Goal: Task Accomplishment & Management: Complete application form

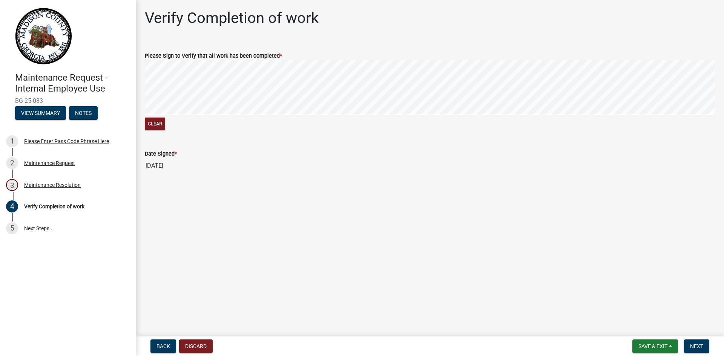
click at [461, 44] on form "Please Sign to Verify that all work has been completed * Clear" at bounding box center [430, 87] width 570 height 90
drag, startPoint x: 141, startPoint y: 163, endPoint x: 176, endPoint y: 166, distance: 35.9
click at [176, 166] on div "Date Signed * [DATE]" at bounding box center [429, 156] width 581 height 35
click at [205, 158] on input "[DATE]" at bounding box center [430, 165] width 570 height 15
drag, startPoint x: 159, startPoint y: 165, endPoint x: 270, endPoint y: 141, distance: 113.0
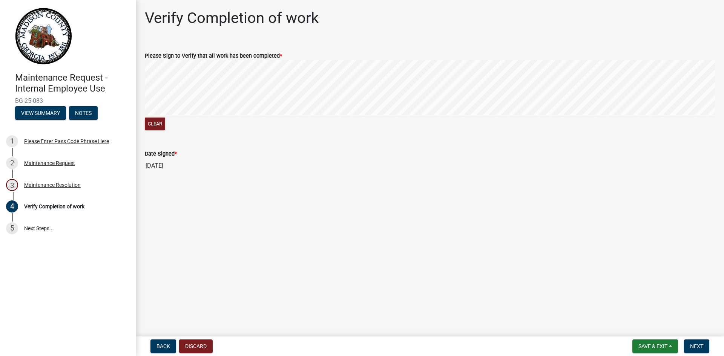
click at [164, 166] on input "[DATE]" at bounding box center [430, 165] width 570 height 15
click at [155, 161] on input "[DATE]" at bounding box center [430, 165] width 570 height 15
drag, startPoint x: 156, startPoint y: 165, endPoint x: 182, endPoint y: 164, distance: 25.7
click at [157, 165] on input "[DATE]" at bounding box center [430, 165] width 570 height 15
click at [162, 167] on input "[DATE]" at bounding box center [430, 165] width 570 height 15
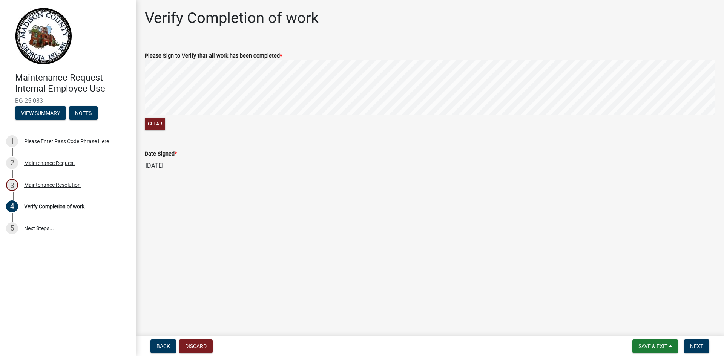
click at [162, 167] on input "[DATE]" at bounding box center [430, 165] width 570 height 15
drag, startPoint x: 161, startPoint y: 166, endPoint x: 157, endPoint y: 168, distance: 5.1
click at [157, 168] on input "[DATE]" at bounding box center [430, 165] width 570 height 15
click at [354, 131] on div "Clear" at bounding box center [430, 125] width 570 height 14
click at [507, 119] on div "Clear" at bounding box center [430, 96] width 570 height 72
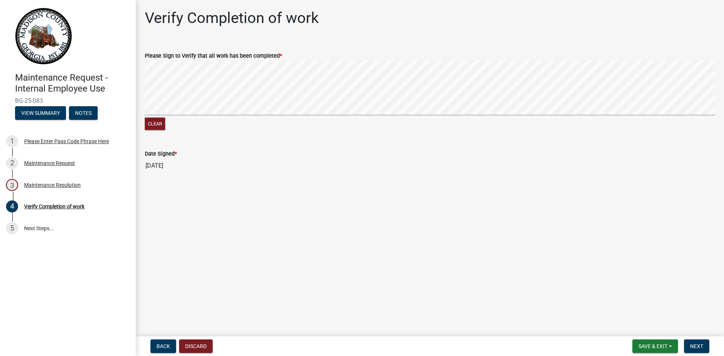
click at [537, 118] on div "Clear" at bounding box center [430, 96] width 570 height 72
click at [500, 116] on signature-pad at bounding box center [430, 88] width 570 height 57
click at [153, 164] on input "[DATE]" at bounding box center [430, 165] width 570 height 15
click at [160, 165] on input "[DATE]" at bounding box center [430, 165] width 570 height 15
click at [185, 164] on input "[DATE]" at bounding box center [430, 165] width 570 height 15
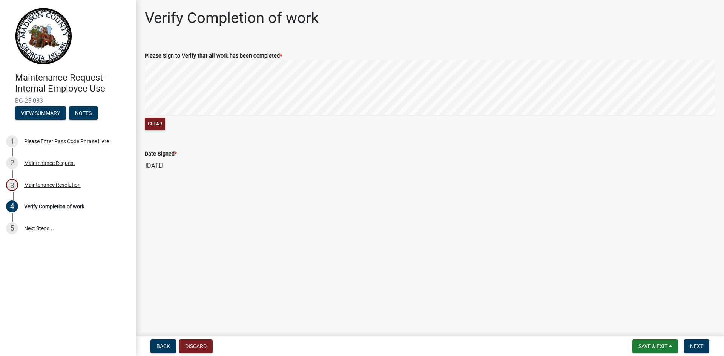
click at [162, 163] on input "[DATE]" at bounding box center [430, 165] width 570 height 15
click at [226, 168] on input "[DATE]" at bounding box center [430, 165] width 570 height 15
click at [690, 124] on div "Clear" at bounding box center [430, 96] width 570 height 72
drag, startPoint x: 611, startPoint y: 57, endPoint x: 627, endPoint y: 119, distance: 64.2
click at [627, 119] on form "Please Sign to Verify that all work has been completed * Clear" at bounding box center [430, 87] width 570 height 90
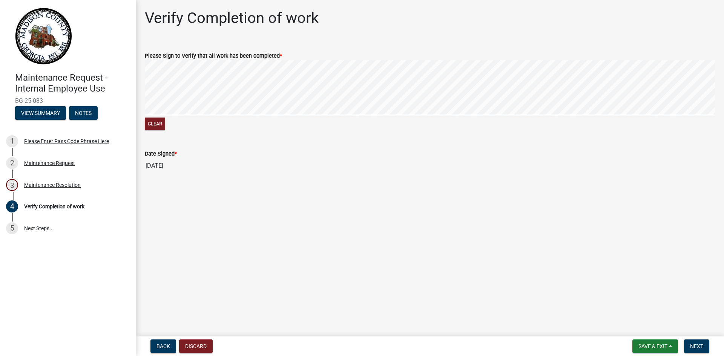
click at [628, 120] on div "Clear" at bounding box center [430, 96] width 570 height 72
click at [650, 346] on span "Save & Exit" at bounding box center [652, 346] width 29 height 6
click at [636, 326] on button "Save & Exit" at bounding box center [648, 327] width 60 height 18
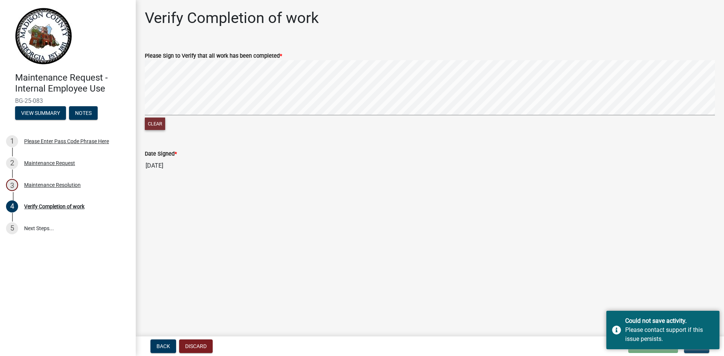
click at [155, 121] on button "Clear" at bounding box center [155, 124] width 20 height 12
click at [452, 119] on div "Clear" at bounding box center [430, 96] width 570 height 72
click at [154, 126] on button "Clear" at bounding box center [155, 124] width 20 height 12
click at [164, 124] on button "Clear" at bounding box center [155, 124] width 20 height 12
click at [448, 115] on signature-pad at bounding box center [430, 88] width 570 height 57
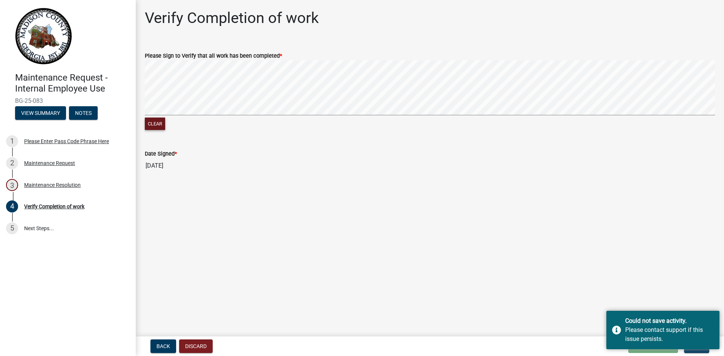
click at [479, 134] on wm-data-entity-input "Please Sign to Verify that all work has been completed * Clear" at bounding box center [430, 90] width 570 height 97
click at [473, 153] on div "Date Signed *" at bounding box center [430, 153] width 570 height 9
click at [524, 286] on main "Verify Completion of work Please Sign to Verify that all work has been complete…" at bounding box center [430, 167] width 588 height 334
click at [158, 342] on button "Back" at bounding box center [163, 347] width 26 height 14
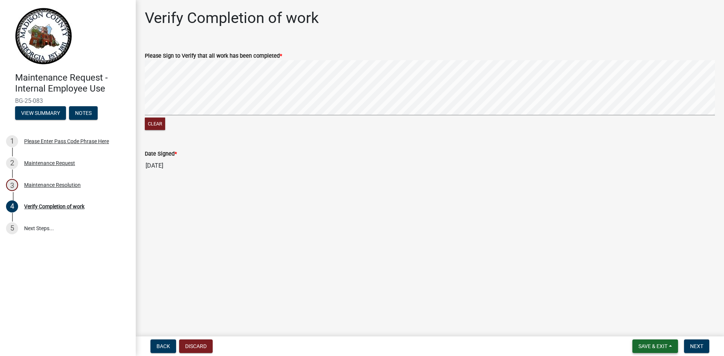
click at [639, 346] on span "Save & Exit" at bounding box center [652, 346] width 29 height 6
click at [646, 328] on button "Save & Exit" at bounding box center [648, 327] width 60 height 18
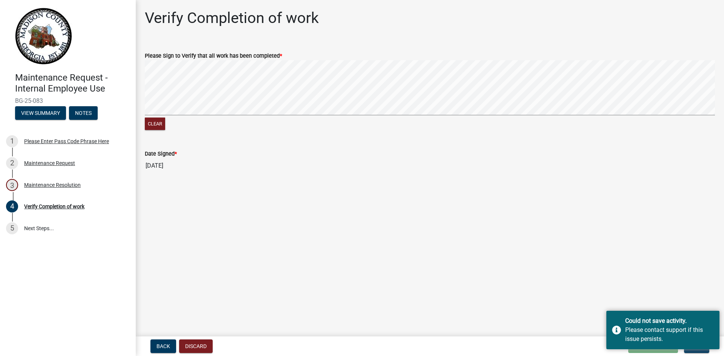
click at [565, 317] on main "Verify Completion of work Please Sign to Verify that all work has been complete…" at bounding box center [430, 167] width 588 height 334
